Goal: Information Seeking & Learning: Learn about a topic

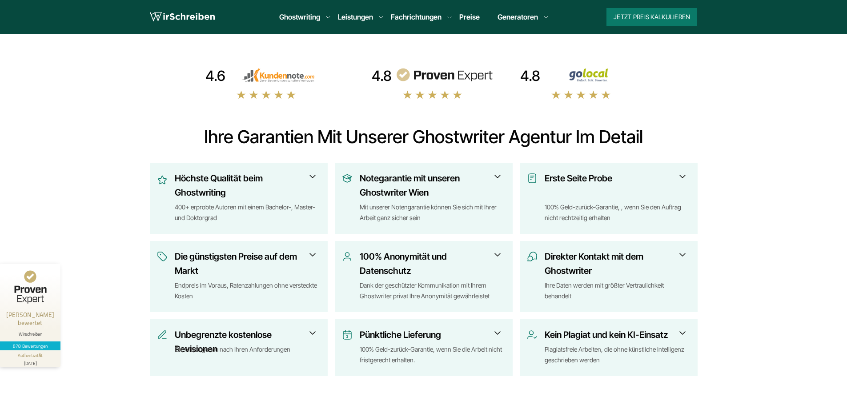
scroll to position [267, 0]
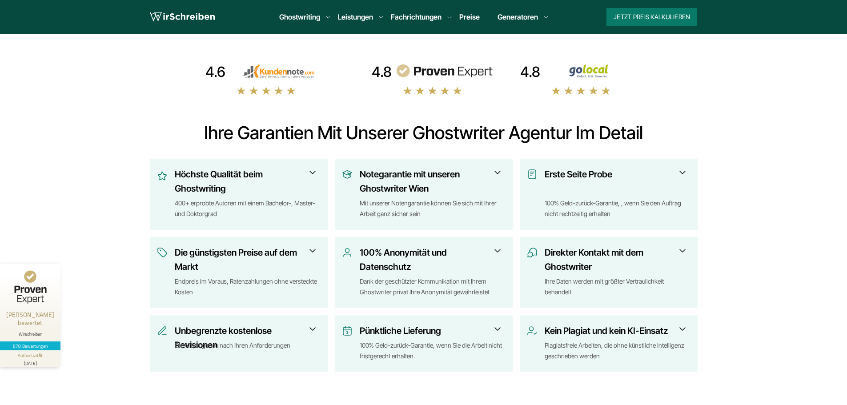
click at [297, 173] on h3 "Höchste Qualität beim Ghostwriting" at bounding box center [245, 181] width 140 height 28
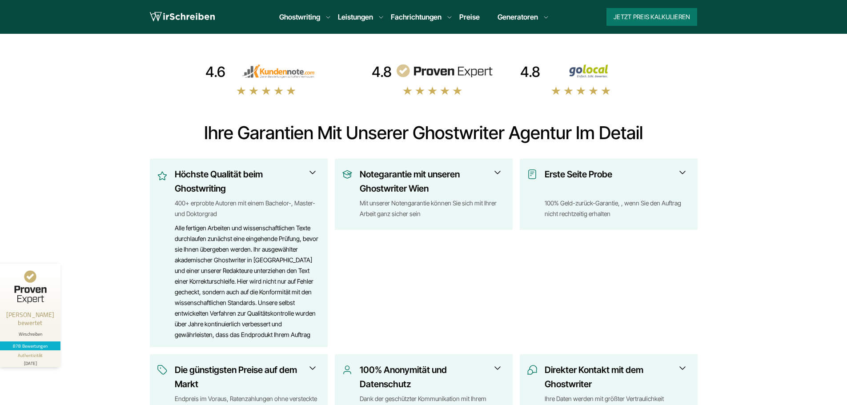
click at [297, 173] on h3 "Höchste Qualität beim Ghostwriting" at bounding box center [245, 181] width 140 height 28
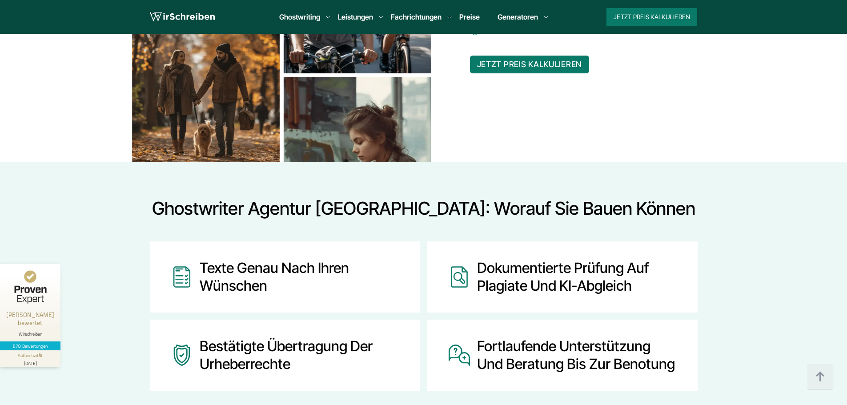
scroll to position [1067, 0]
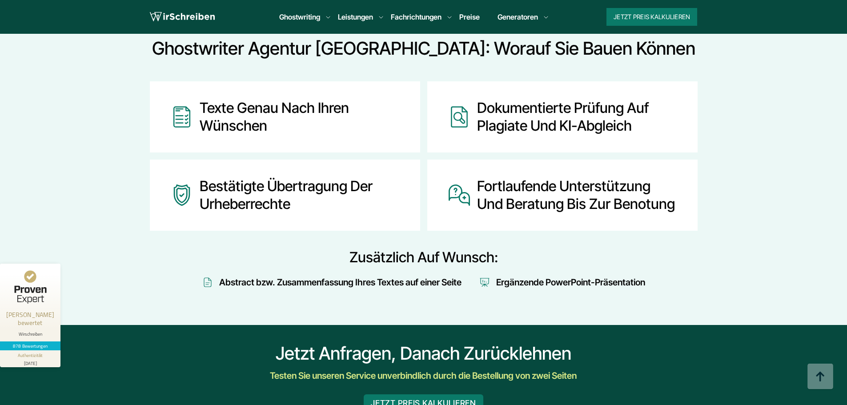
click at [550, 117] on div "Dokumentierte Prüfung auf Plagiate und KI-Abgleich" at bounding box center [576, 117] width 199 height 36
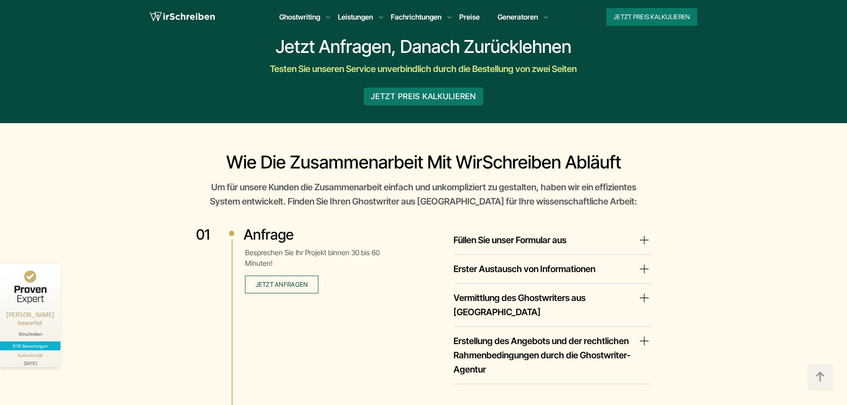
scroll to position [1423, 0]
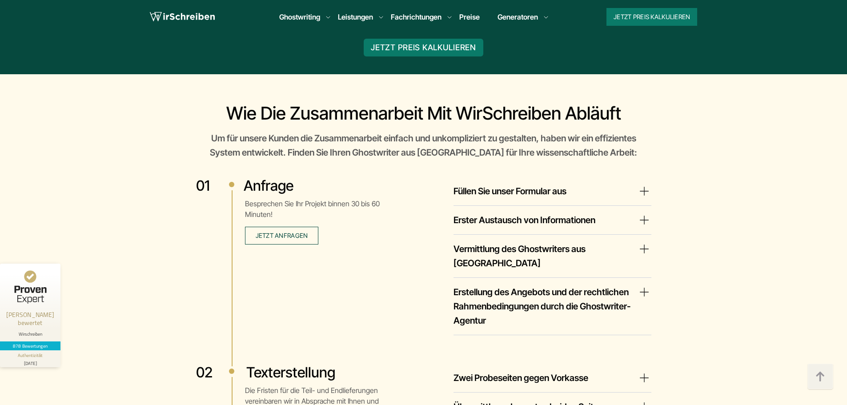
click at [520, 192] on summary "Füllen Sie unser Formular aus" at bounding box center [553, 191] width 198 height 14
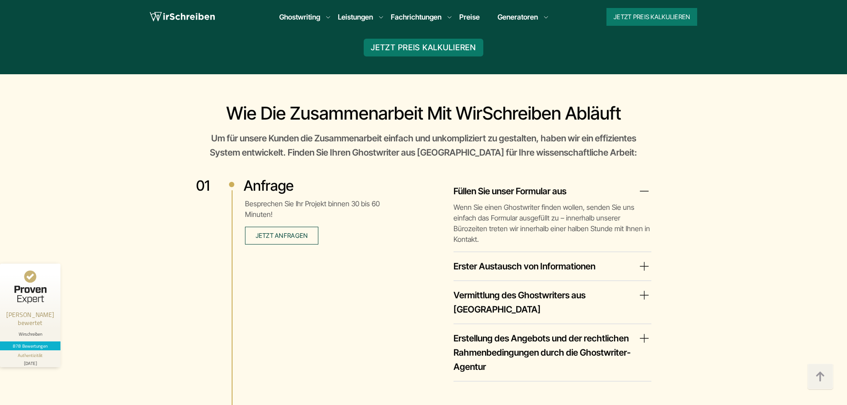
click at [520, 192] on summary "Füllen Sie unser Formular aus" at bounding box center [553, 191] width 198 height 14
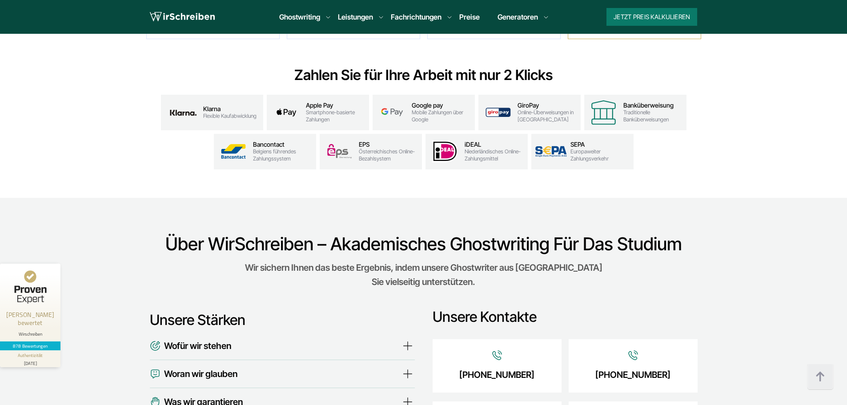
scroll to position [2668, 0]
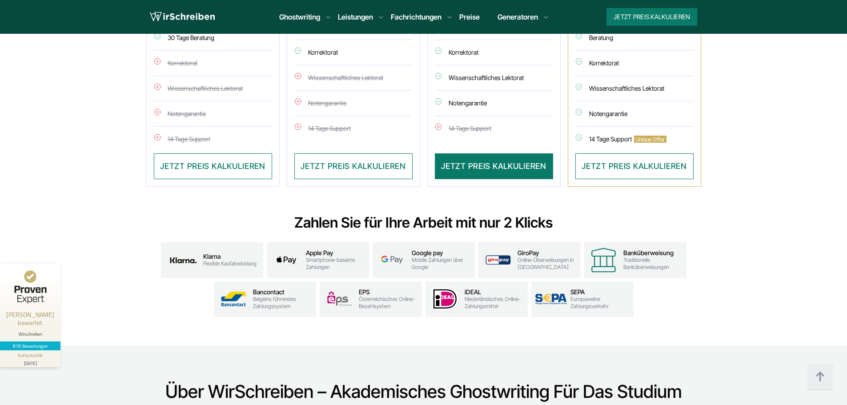
click at [432, 257] on span "Mobile Zahlungen über Google" at bounding box center [442, 264] width 60 height 14
drag, startPoint x: 430, startPoint y: 239, endPoint x: 432, endPoint y: 253, distance: 13.5
click at [432, 251] on div "Google pay Mobile Zahlungen über Google" at bounding box center [442, 259] width 60 height 21
click at [432, 257] on span "Mobile Zahlungen über Google" at bounding box center [442, 264] width 60 height 14
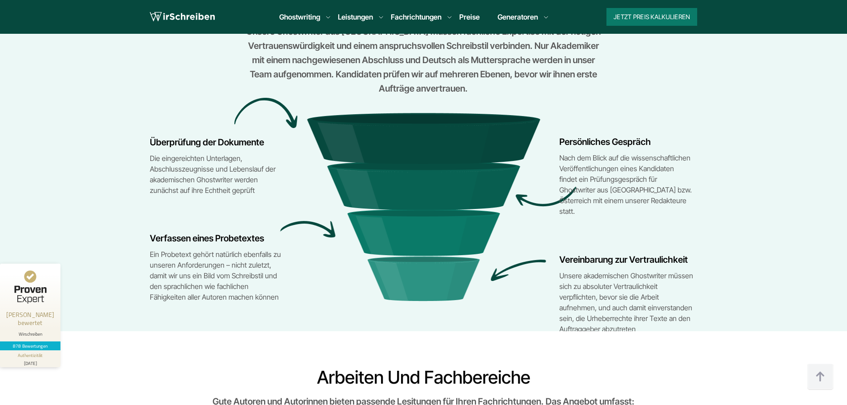
scroll to position [4002, 0]
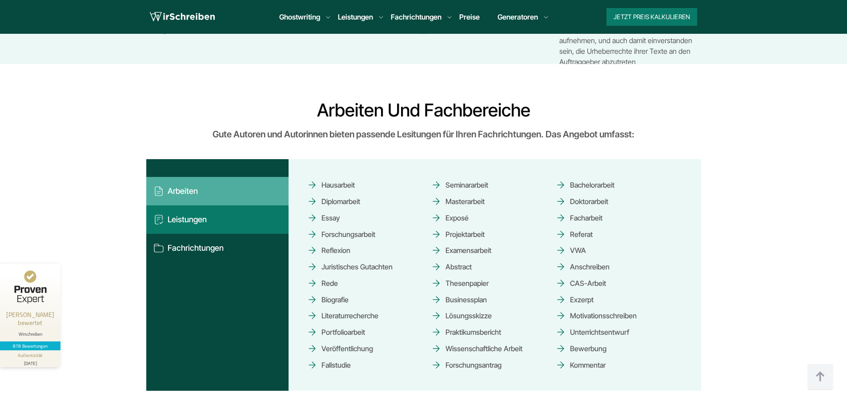
click at [248, 205] on button "Leistungen" at bounding box center [217, 219] width 142 height 28
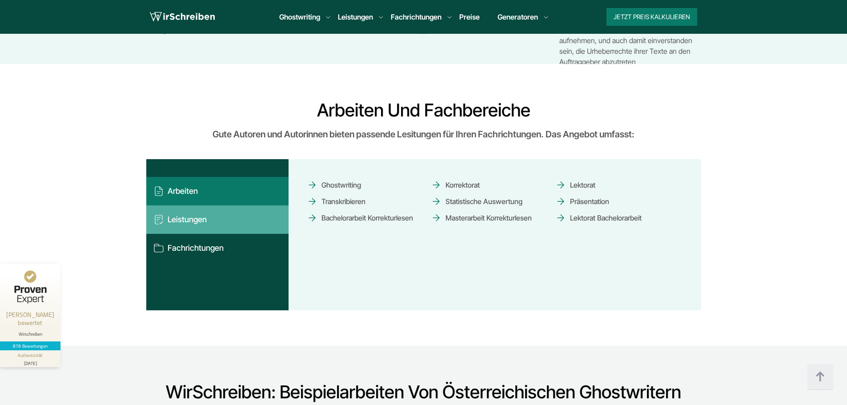
click at [247, 177] on button "Arbeiten" at bounding box center [217, 191] width 142 height 28
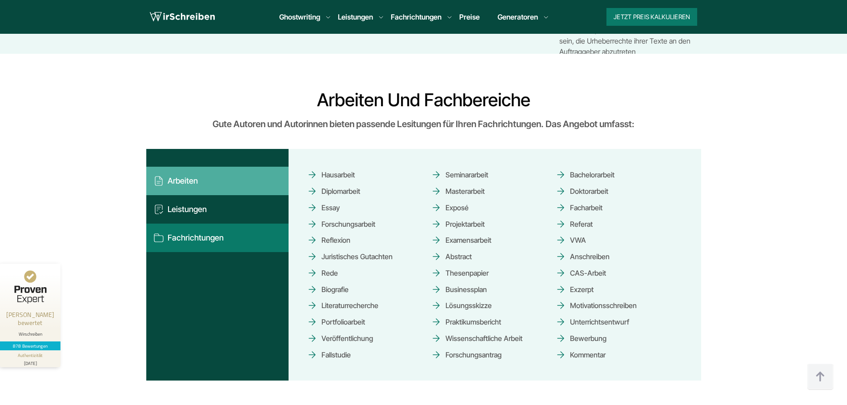
scroll to position [4269, 0]
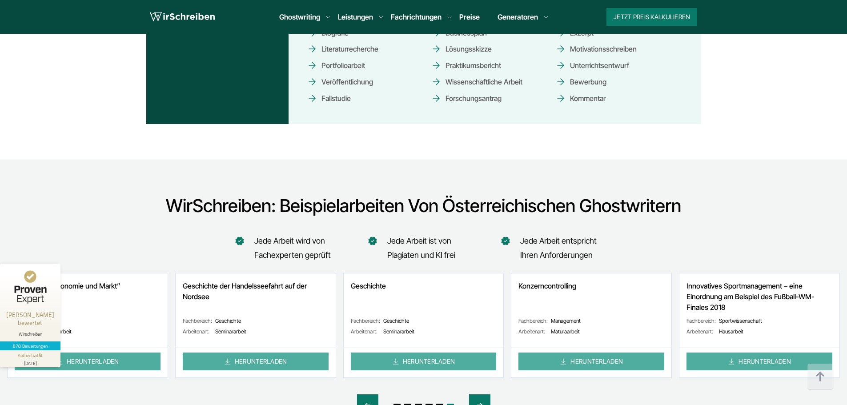
drag, startPoint x: 265, startPoint y: 188, endPoint x: 346, endPoint y: 202, distance: 81.7
click at [329, 208] on div "WirSchreiben: Beispielarbeiten von österreichischen Ghostwritern Jede Arbeit wi…" at bounding box center [423, 360] width 847 height 330
click at [346, 234] on li "Jede Arbeit wird von Fachexperten geprüft" at bounding box center [293, 248] width 111 height 28
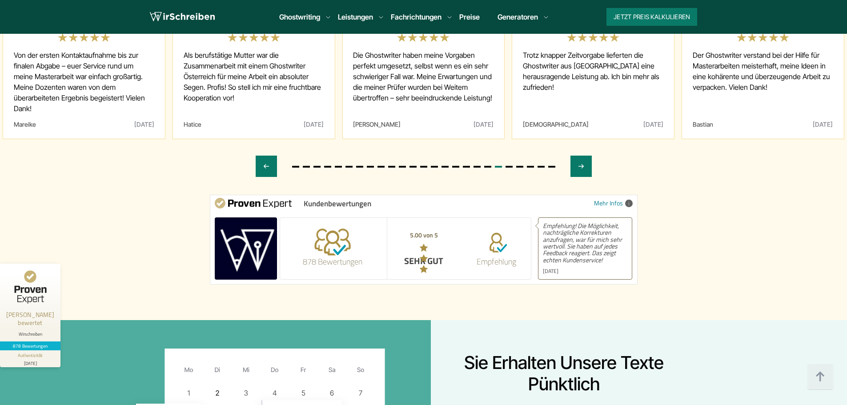
scroll to position [5114, 0]
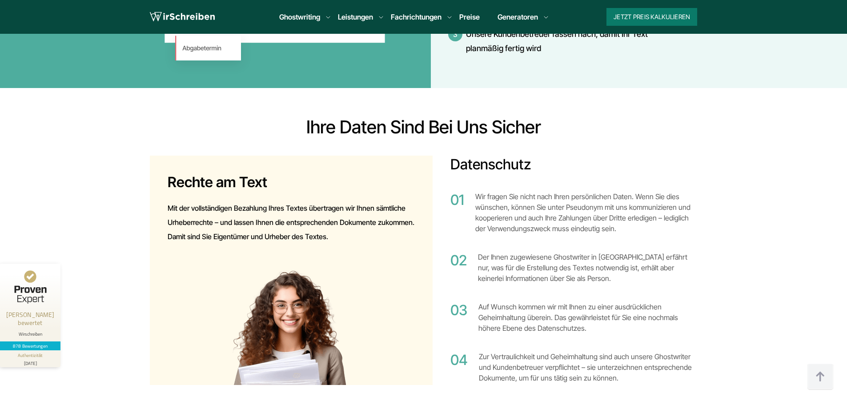
drag, startPoint x: 312, startPoint y: 182, endPoint x: 322, endPoint y: 206, distance: 26.1
click at [323, 210] on div "Rechte am Text Mit der vollständigen Bezahlung Ihres Textes übertragen wir Ihne…" at bounding box center [291, 270] width 283 height 229
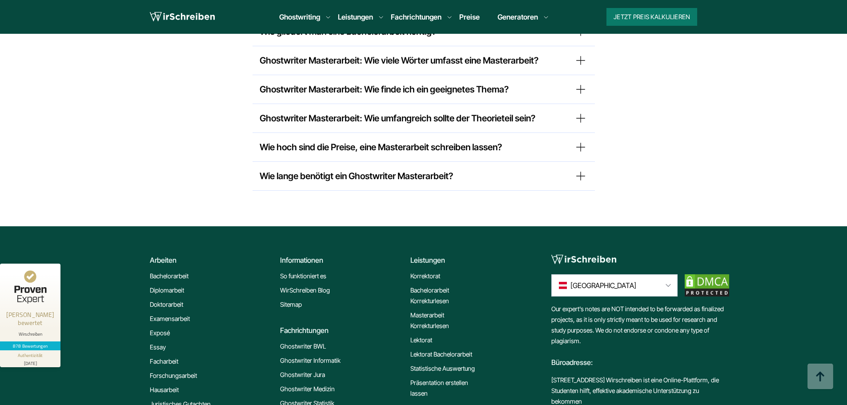
scroll to position [7427, 0]
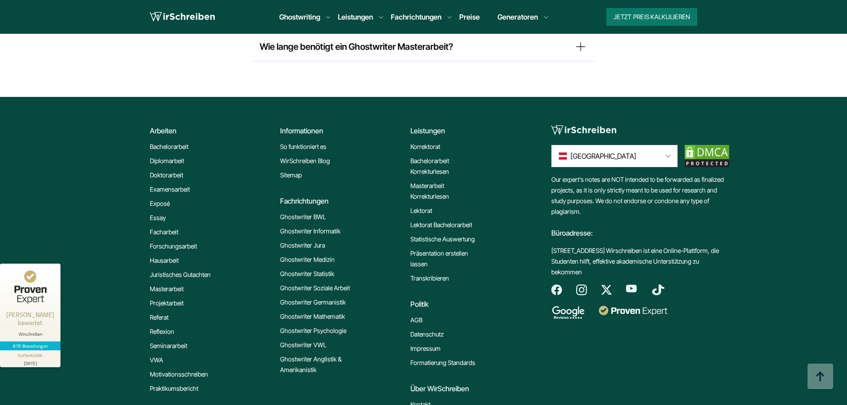
click at [638, 145] on div "[GEOGRAPHIC_DATA]" at bounding box center [614, 155] width 125 height 21
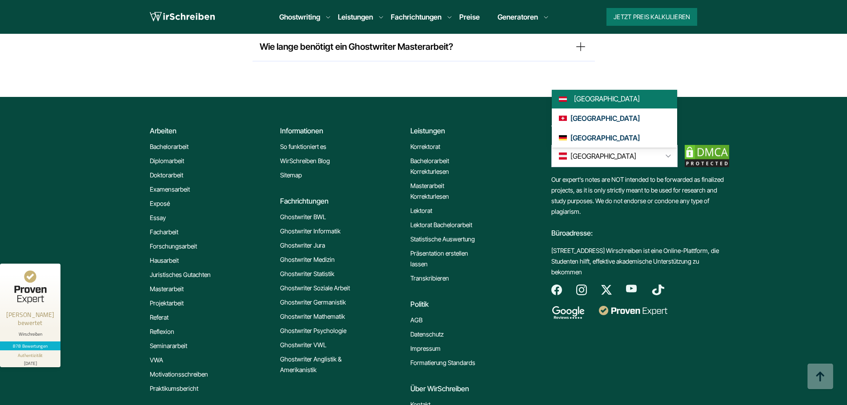
click at [614, 217] on div "Büroadresse:" at bounding box center [640, 231] width 178 height 28
click at [613, 174] on div "Our expert's notes are NOT intended to be forwarded as finalized projects, as i…" at bounding box center [640, 229] width 178 height 110
click at [598, 128] on link "[GEOGRAPHIC_DATA]" at bounding box center [614, 138] width 125 height 20
